Goal: Information Seeking & Learning: Find specific page/section

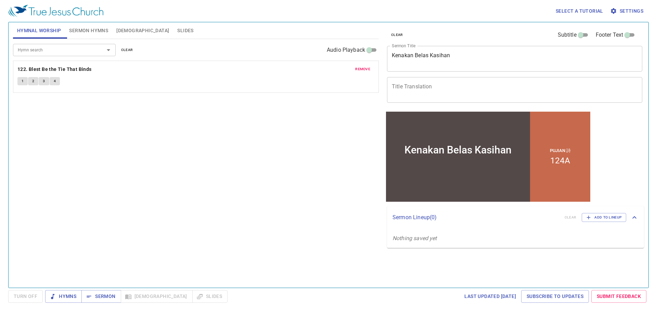
click at [91, 48] on input "Hymn search" at bounding box center [54, 50] width 78 height 8
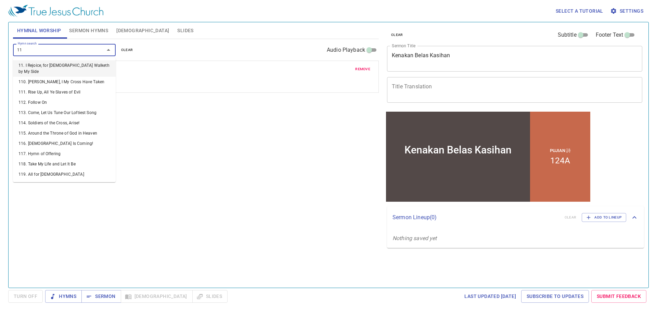
type input "119"
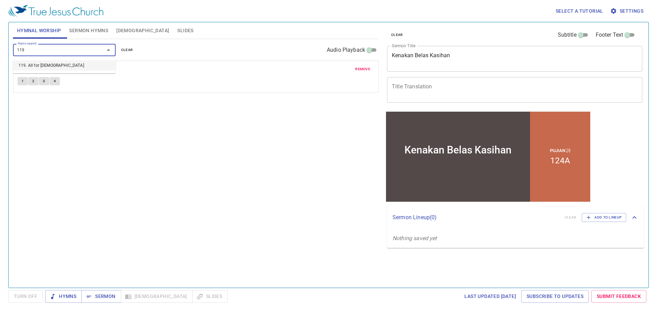
click at [53, 69] on li "119. All for Jesus" at bounding box center [64, 65] width 103 height 10
click at [363, 69] on span "remove" at bounding box center [362, 69] width 15 height 6
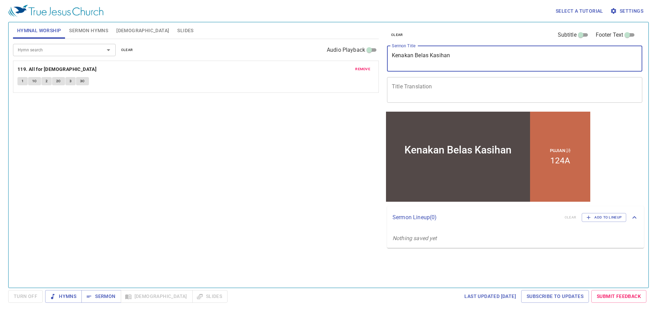
click at [443, 56] on textarea "Kenakan Belas Kasihan" at bounding box center [515, 58] width 246 height 13
type textarea "Bersuara bagi yang Tidak Bersuara"
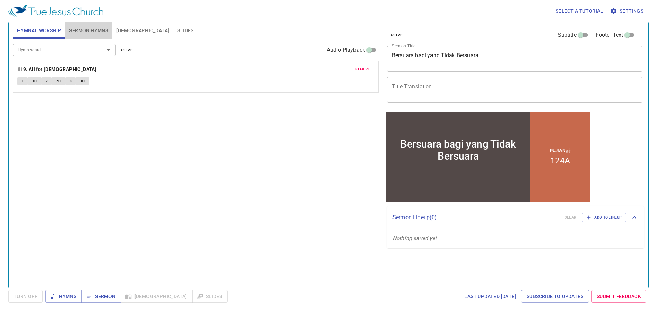
click at [81, 31] on span "Sermon Hymns" at bounding box center [88, 30] width 39 height 9
click at [0, 0] on span "Sermon" at bounding box center [0, 0] width 0 height 0
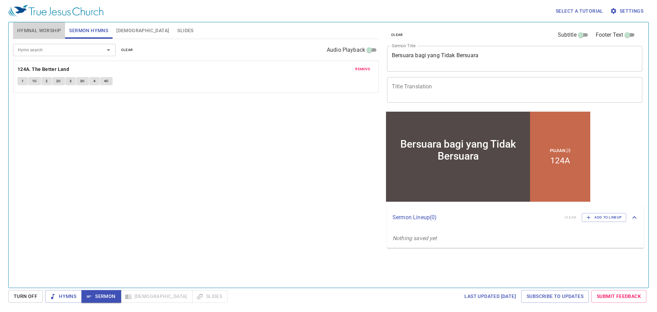
click at [48, 29] on span "Hymnal Worship" at bounding box center [39, 30] width 44 height 9
click at [41, 67] on b "119. All for Jesus" at bounding box center [56, 69] width 79 height 9
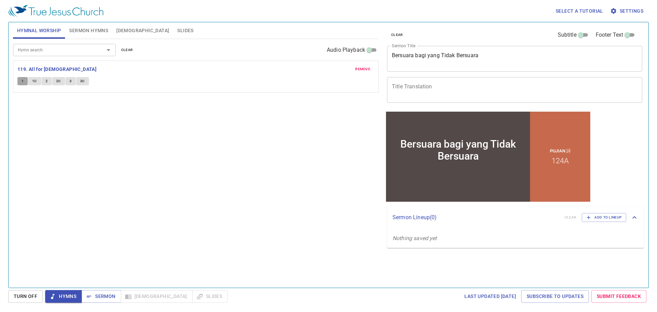
click at [25, 81] on button "1" at bounding box center [22, 81] width 10 height 8
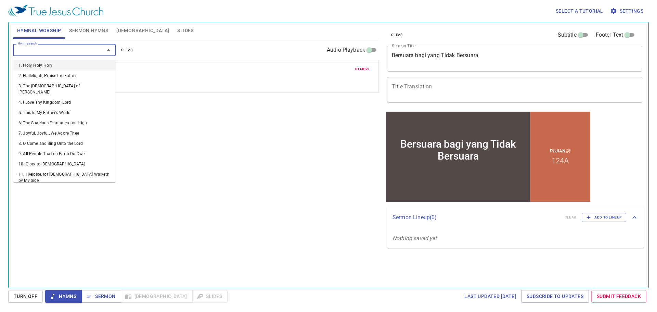
click at [85, 52] on input "Hymn search" at bounding box center [54, 50] width 78 height 8
type input "7"
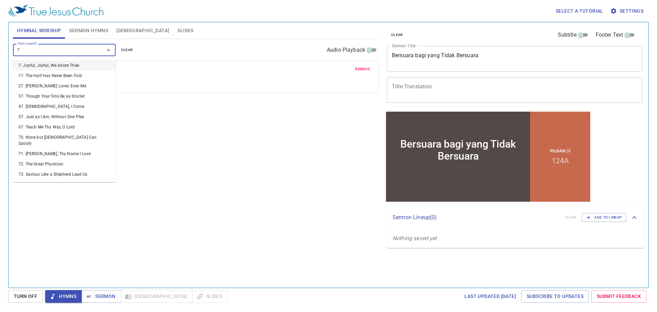
click at [0, 0] on li "7. Joyful, Joyful, We Adore Thee" at bounding box center [0, 0] width 0 height 0
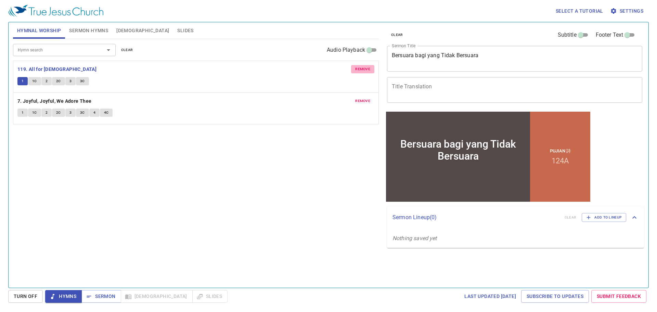
click at [366, 69] on span "remove" at bounding box center [362, 69] width 15 height 6
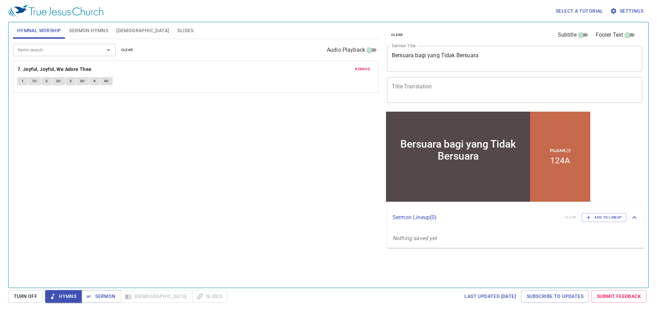
click at [627, 11] on span "Settings" at bounding box center [627, 11] width 32 height 9
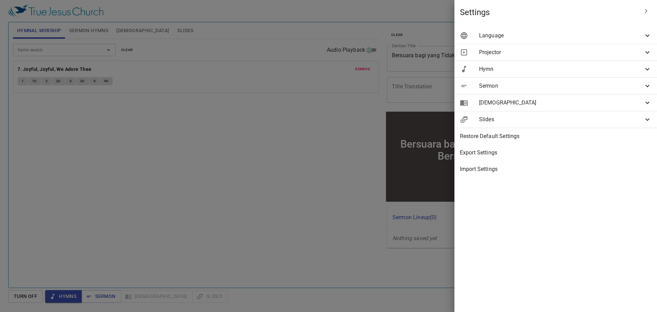
click at [610, 35] on span "Language" at bounding box center [561, 35] width 164 height 8
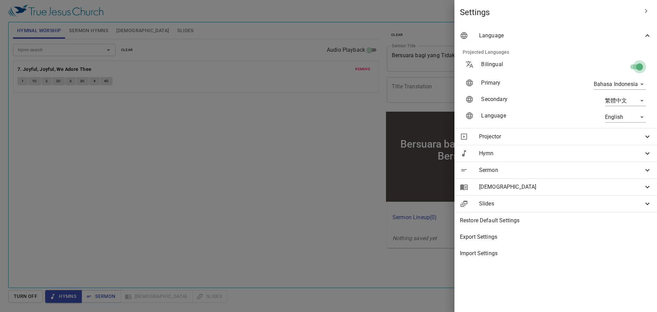
click at [633, 65] on input "checkbox" at bounding box center [639, 68] width 39 height 13
checkbox input "false"
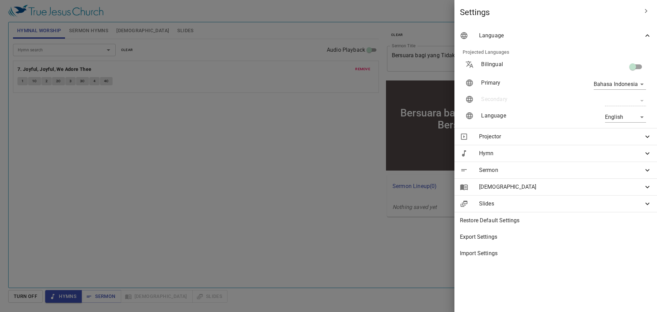
click at [0, 0] on div at bounding box center [0, 0] width 0 height 0
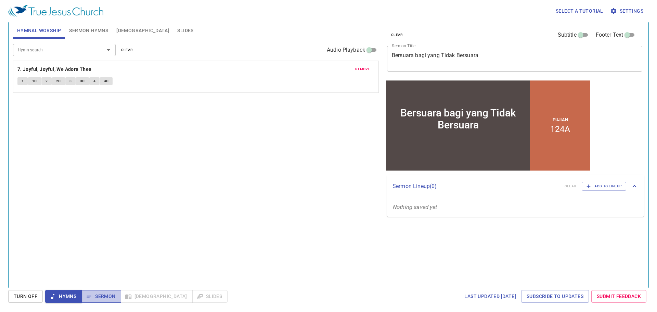
click at [0, 0] on span "Sermon" at bounding box center [0, 0] width 0 height 0
click at [66, 298] on span "Hymns" at bounding box center [64, 296] width 26 height 9
click at [41, 67] on b "7. Joyful, Joyful, We Adore Thee" at bounding box center [54, 69] width 74 height 9
click at [61, 68] on b "7. Joyful, Joyful, We Adore Thee" at bounding box center [54, 69] width 74 height 9
click at [20, 79] on button "1" at bounding box center [22, 81] width 10 height 8
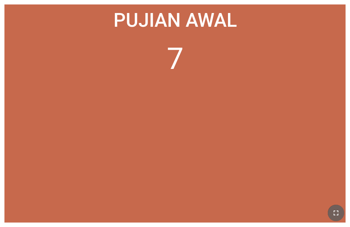
click at [273, 212] on icon "button" at bounding box center [336, 212] width 8 height 8
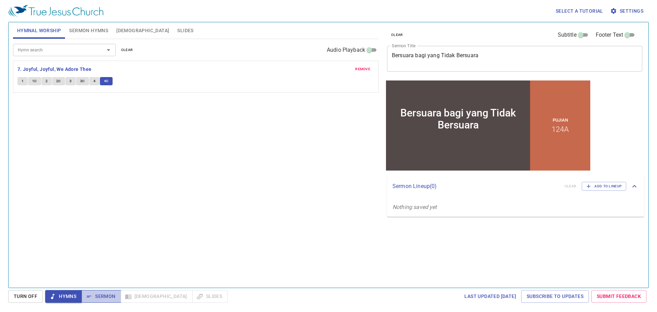
click at [0, 0] on span "Sermon" at bounding box center [0, 0] width 0 height 0
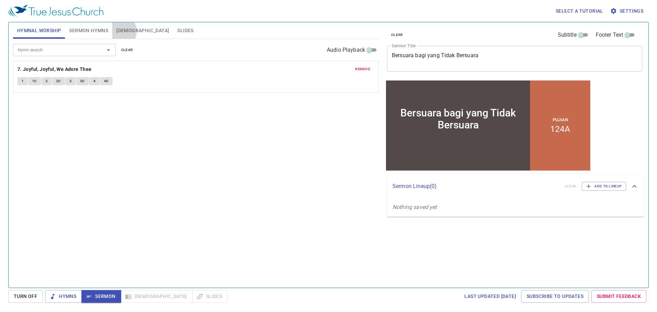
click at [120, 31] on span "[DEMOGRAPHIC_DATA]" at bounding box center [142, 30] width 53 height 9
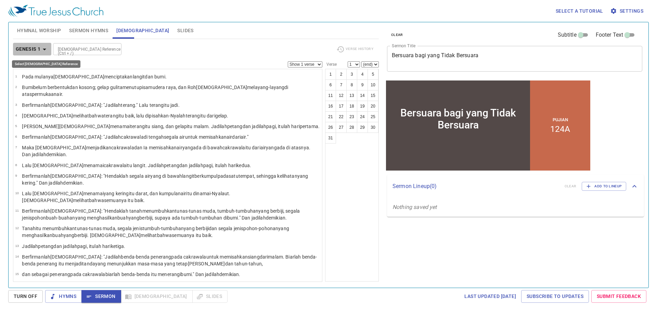
click at [34, 49] on b "Genesis 1" at bounding box center [28, 49] width 25 height 9
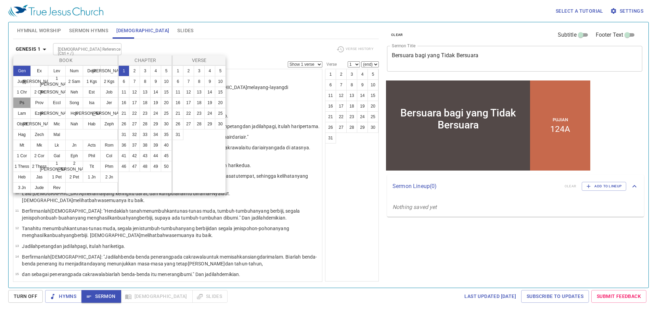
click at [0, 0] on button "Ps" at bounding box center [0, 0] width 0 height 0
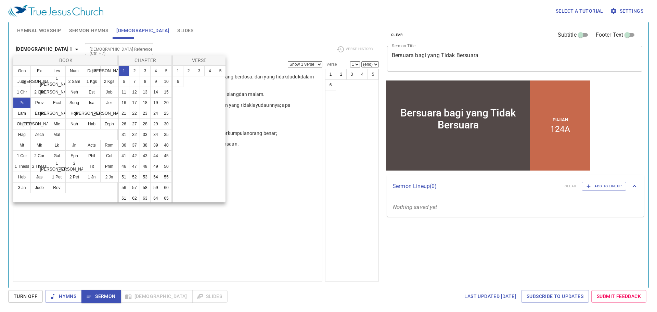
click at [626, 9] on div at bounding box center [328, 156] width 657 height 312
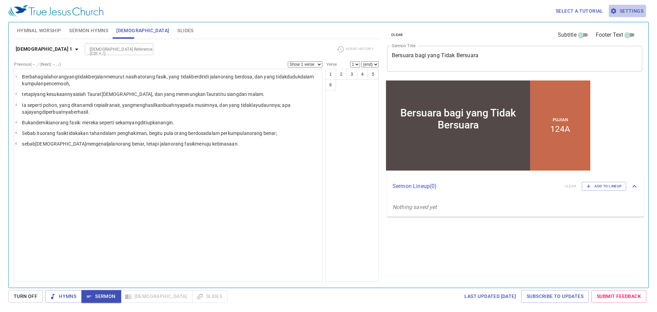
click at [628, 9] on span "Settings" at bounding box center [627, 11] width 32 height 9
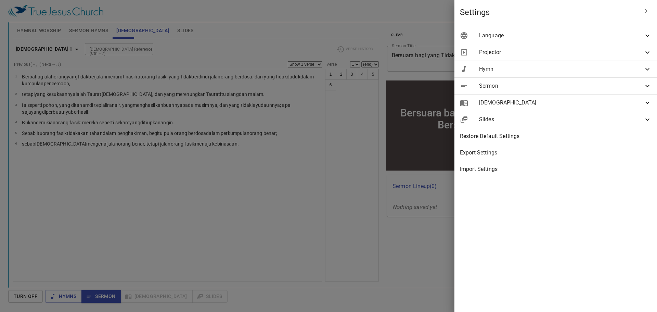
click at [606, 35] on span "Language" at bounding box center [561, 35] width 164 height 8
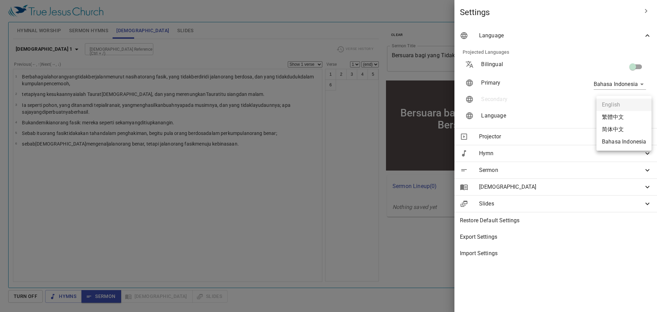
click at [615, 116] on body "Select a tutorial Settings Hymnal Worship Sermon Hymns [DEMOGRAPHIC_DATA] Slide…" at bounding box center [328, 156] width 657 height 312
click at [0, 0] on li "Bahasa Indonesia" at bounding box center [0, 0] width 0 height 0
type input "id"
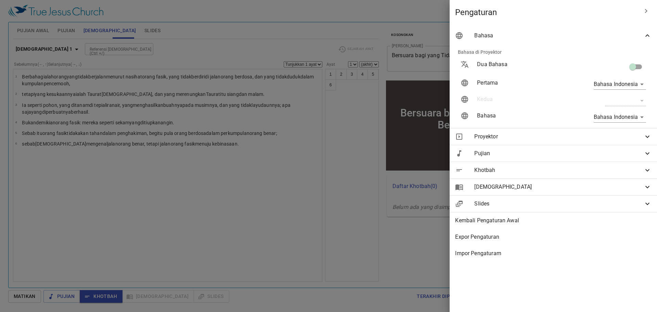
click at [0, 0] on div at bounding box center [0, 0] width 0 height 0
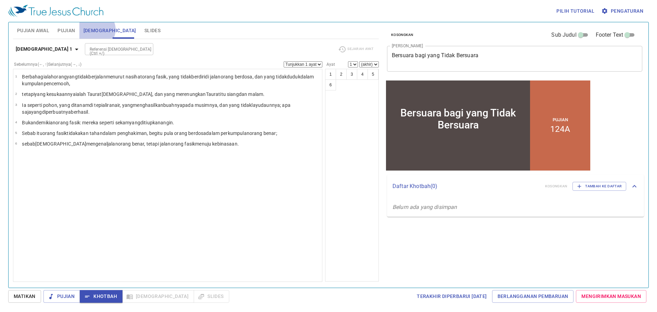
click at [96, 29] on span "[DEMOGRAPHIC_DATA]" at bounding box center [109, 30] width 53 height 9
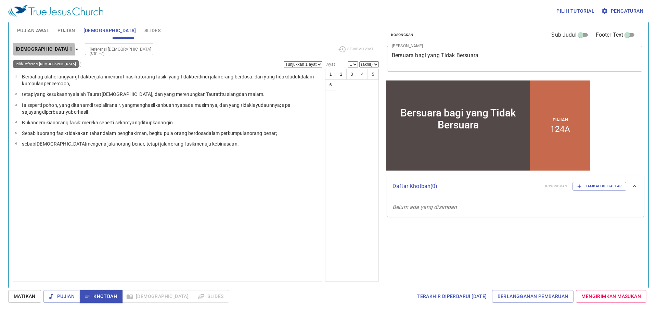
click at [73, 51] on icon "button" at bounding box center [77, 49] width 8 height 8
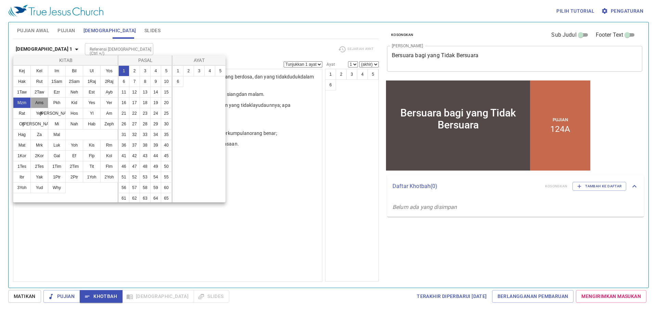
click at [0, 0] on button "Ams" at bounding box center [0, 0] width 0 height 0
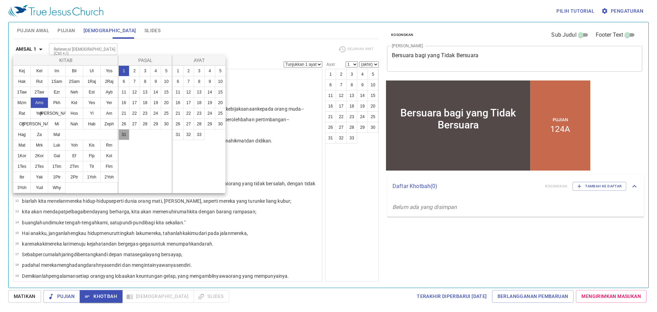
click at [0, 0] on button "31" at bounding box center [0, 0] width 0 height 0
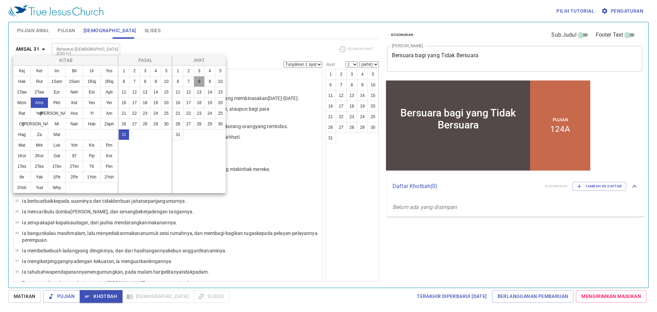
click at [202, 84] on button "8" at bounding box center [199, 81] width 11 height 11
select select "8"
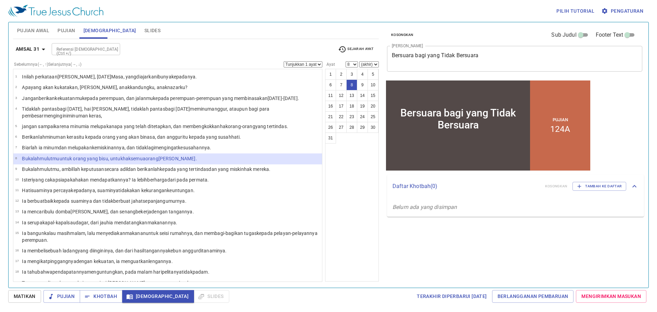
click at [316, 65] on select "Tunjukkan 1 ayat Tunjukkan 2 ayat Tunjukkan 3 ayat Tunjukkan 4 ayat Tunjukkan 5…" at bounding box center [303, 64] width 39 height 6
select select "2"
click at [284, 61] on select "Tunjukkan 1 ayat Tunjukkan 2 ayat Tunjukkan 3 ayat Tunjukkan 4 ayat Tunjukkan 5…" at bounding box center [303, 64] width 39 height 6
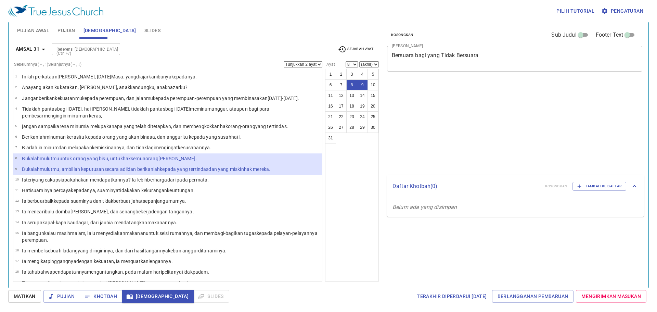
select select "2"
select select "8"
